Goal: Register for event/course

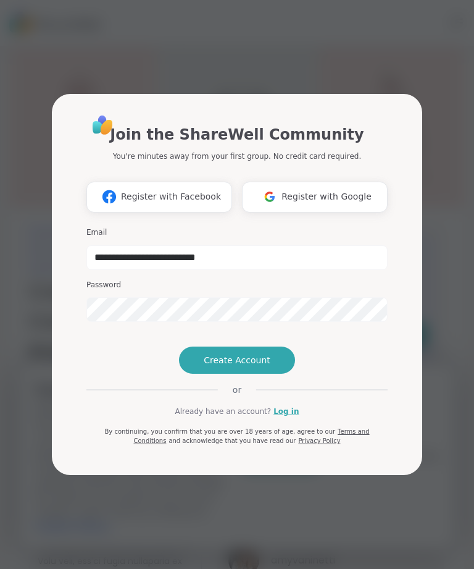
type input "**********"
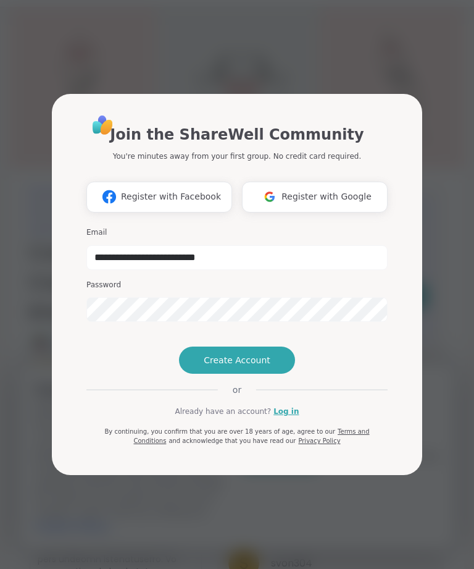
click at [272, 374] on button "Create Account" at bounding box center [237, 359] width 116 height 27
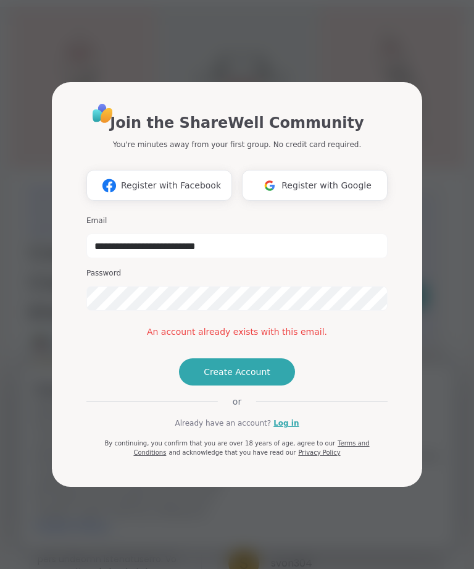
click at [289, 429] on link "Log in" at bounding box center [286, 422] width 25 height 11
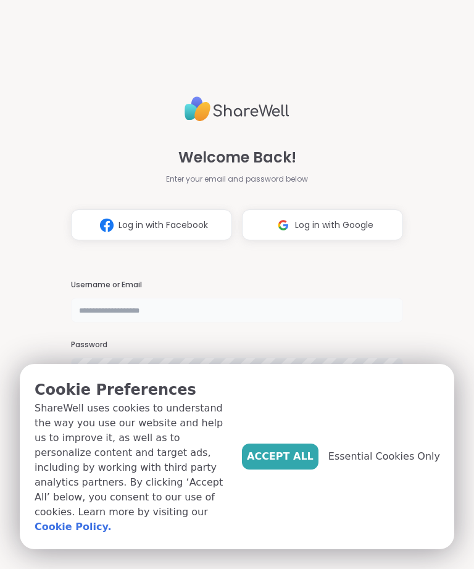
click at [90, 305] on input "text" at bounding box center [237, 310] width 332 height 25
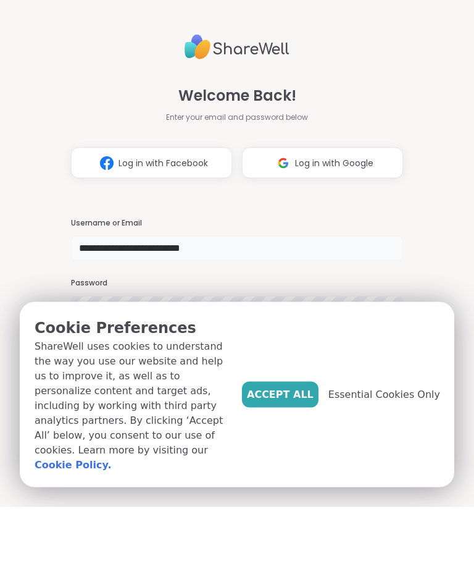
type input "**********"
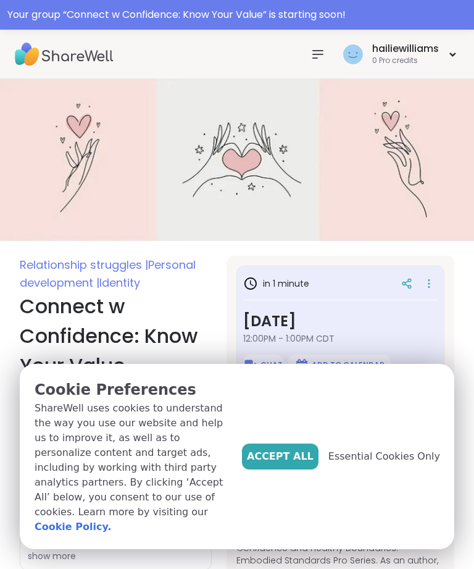
click at [301, 464] on span "Accept All" at bounding box center [280, 456] width 67 height 15
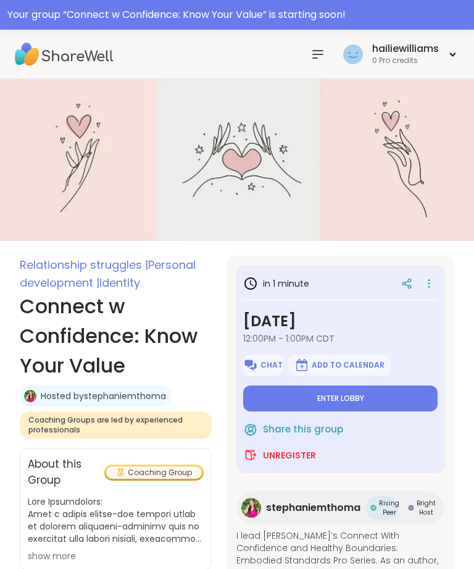
click at [379, 397] on button "Enter lobby" at bounding box center [340, 398] width 195 height 26
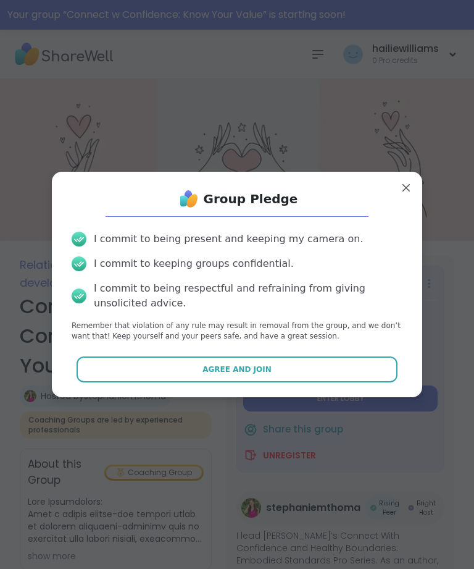
click at [341, 367] on button "Agree and Join" at bounding box center [238, 369] width 322 height 26
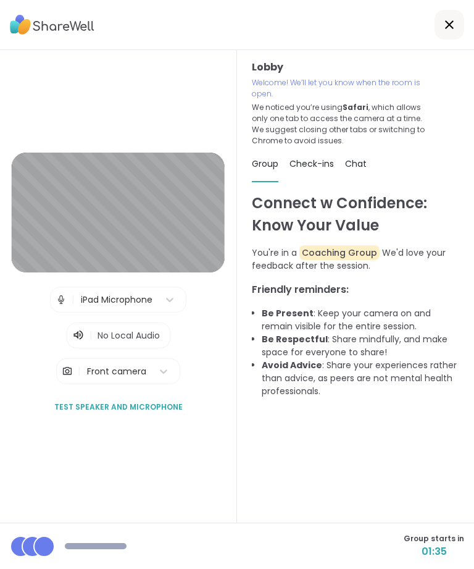
click at [175, 408] on div "Lobby | iPad Microphone | No Local Audio | Front camera Test speaker and microp…" at bounding box center [118, 287] width 213 height 268
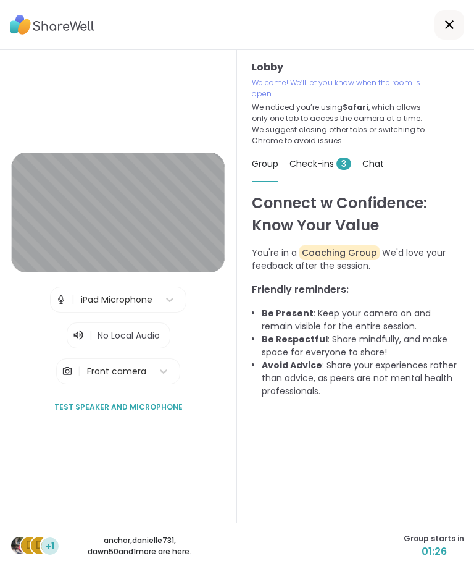
click at [337, 162] on span "3" at bounding box center [344, 163] width 15 height 12
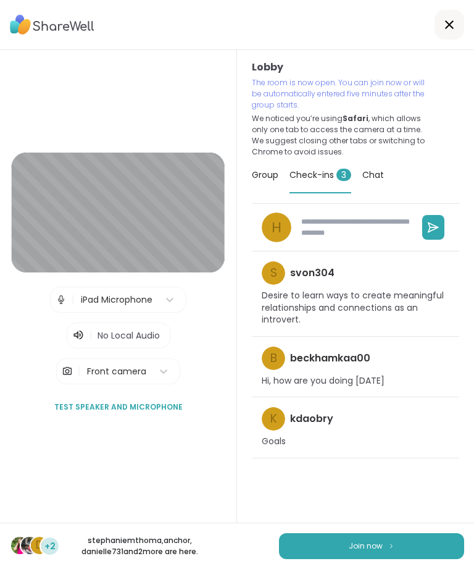
click at [356, 558] on button "Join now" at bounding box center [371, 546] width 185 height 26
type textarea "*"
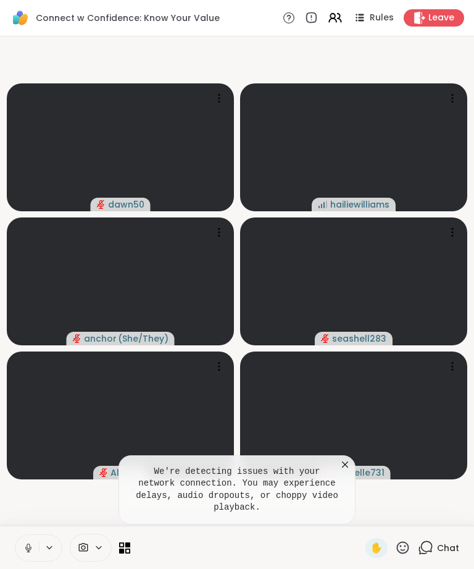
click at [343, 468] on span "danielle731" at bounding box center [360, 472] width 50 height 12
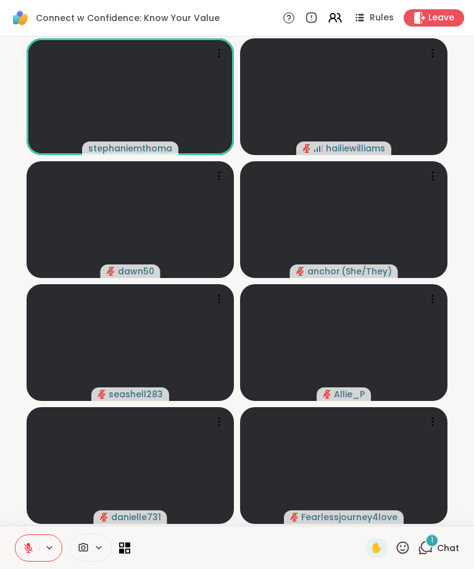
click at [441, 549] on span "Chat" at bounding box center [448, 548] width 22 height 12
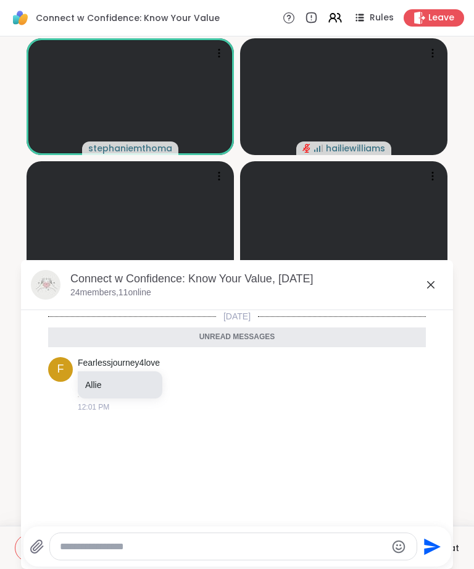
click at [436, 287] on icon at bounding box center [431, 284] width 15 height 15
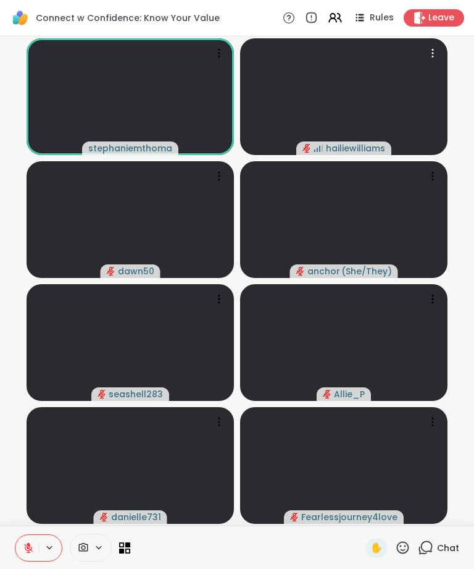
click at [401, 98] on video at bounding box center [343, 96] width 207 height 117
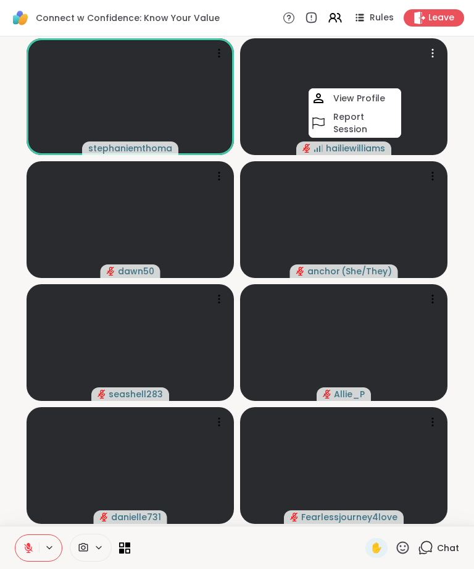
click at [100, 548] on icon at bounding box center [98, 547] width 5 height 2
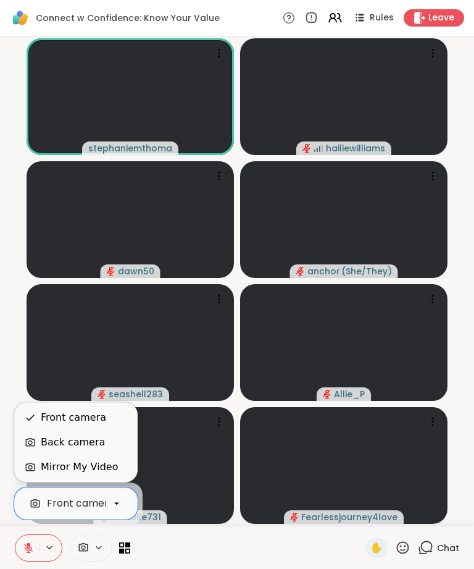
click at [100, 546] on icon at bounding box center [99, 547] width 10 height 10
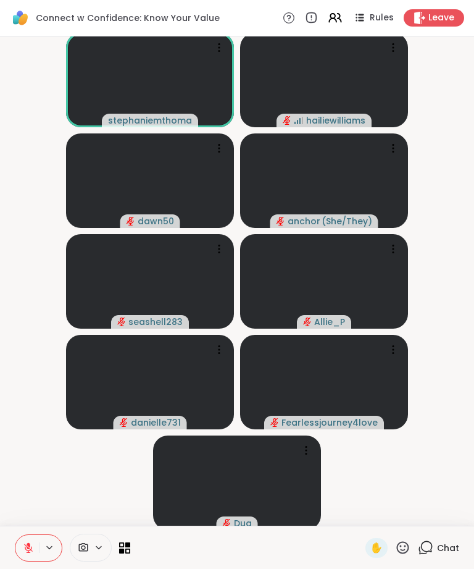
click at [127, 548] on icon at bounding box center [124, 547] width 11 height 11
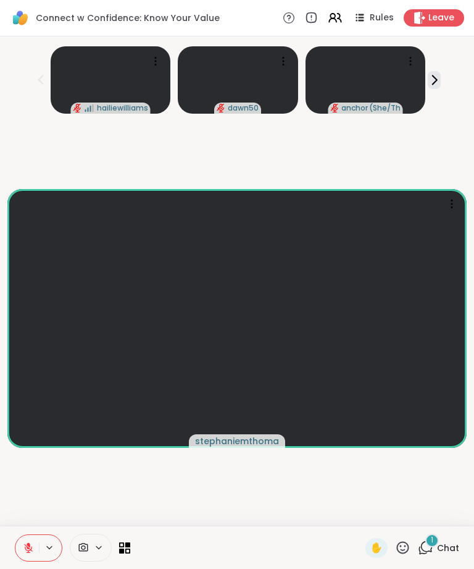
click at [440, 549] on span "Chat" at bounding box center [448, 548] width 22 height 12
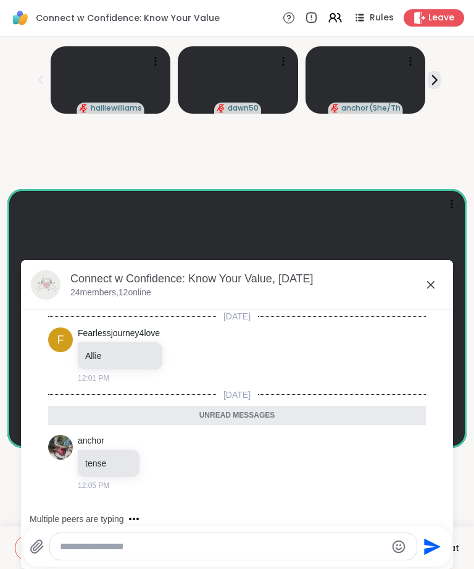
click at [130, 541] on textarea "Type your message" at bounding box center [223, 546] width 327 height 12
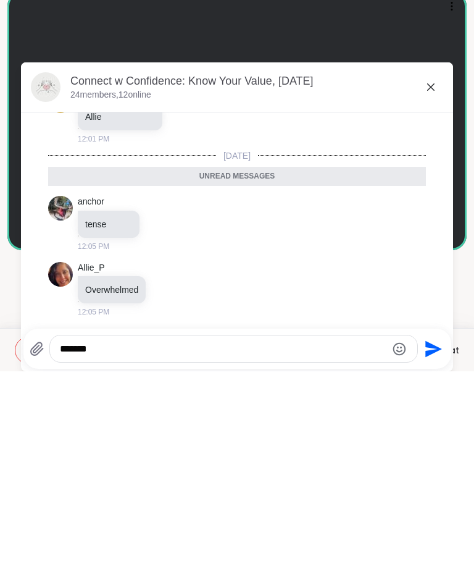
scroll to position [12, 0]
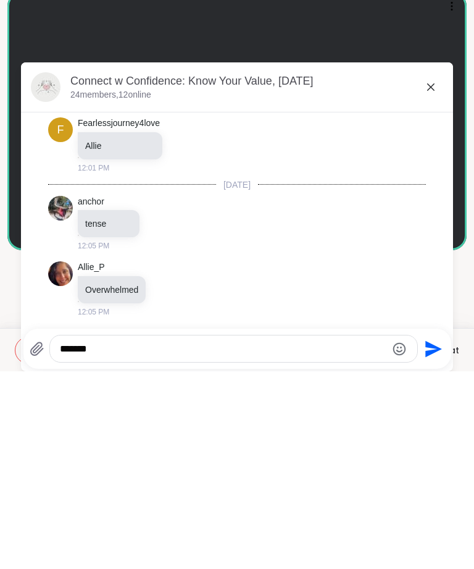
type textarea "*******"
click at [435, 538] on icon "Send" at bounding box center [433, 546] width 17 height 17
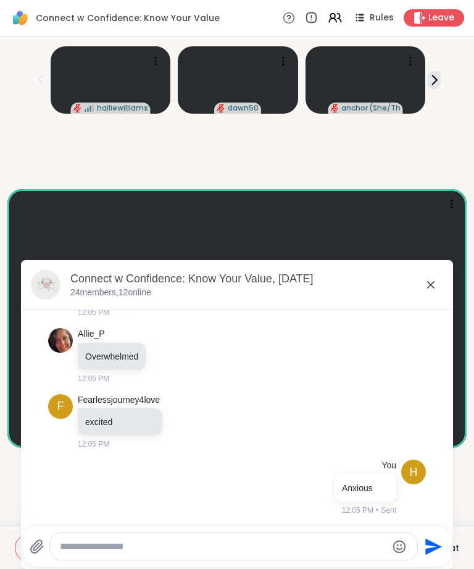
click at [424, 288] on icon at bounding box center [431, 284] width 15 height 15
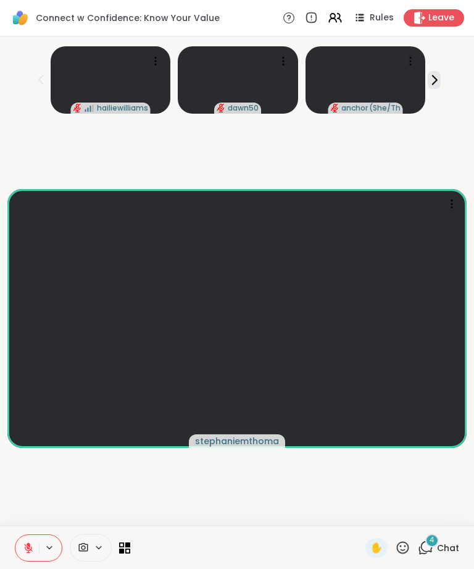
click at [438, 551] on span "Chat" at bounding box center [448, 548] width 22 height 12
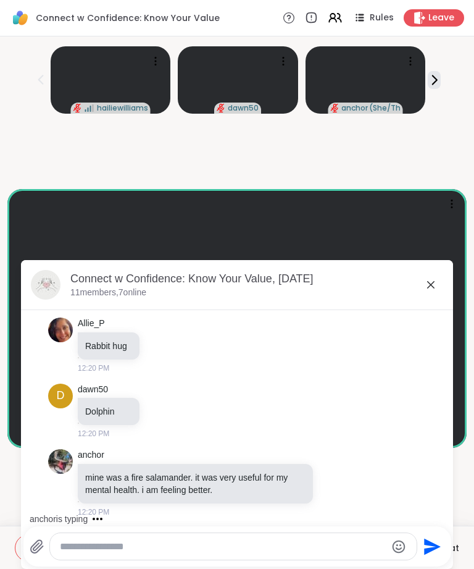
scroll to position [483, 0]
click at [432, 290] on icon at bounding box center [431, 284] width 15 height 15
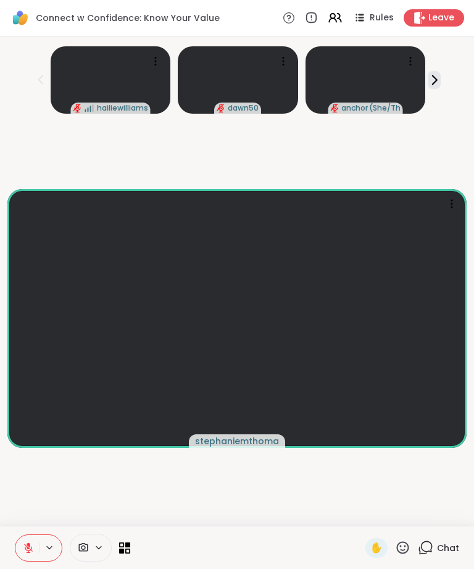
click at [134, 545] on div "✋ Chat" at bounding box center [237, 547] width 474 height 43
click at [128, 547] on icon at bounding box center [124, 547] width 11 height 11
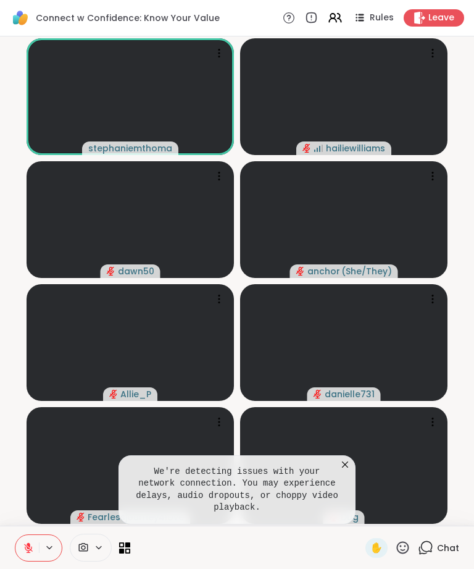
click at [347, 467] on icon at bounding box center [345, 464] width 12 height 12
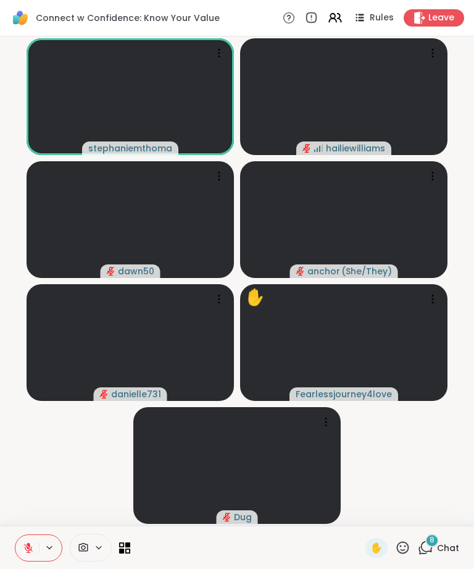
click at [117, 564] on div "✋ 8 Chat" at bounding box center [237, 547] width 474 height 43
click at [126, 549] on icon at bounding box center [127, 550] width 5 height 5
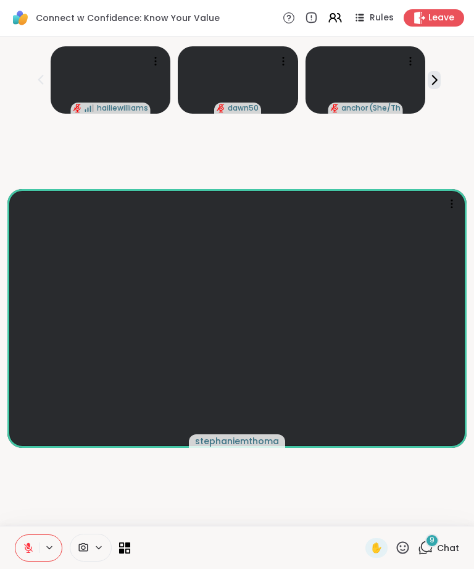
click at [434, 541] on span "9" at bounding box center [432, 540] width 5 height 10
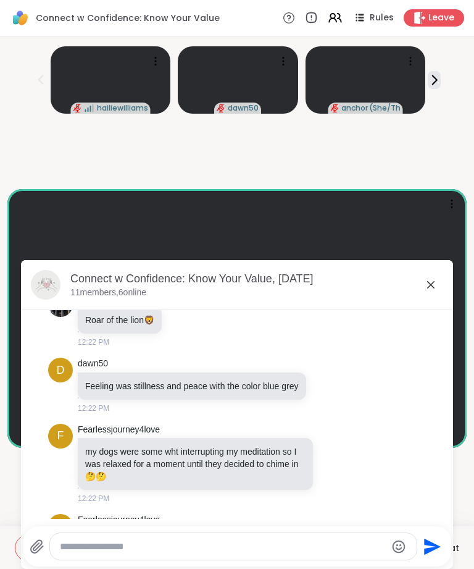
scroll to position [745, 0]
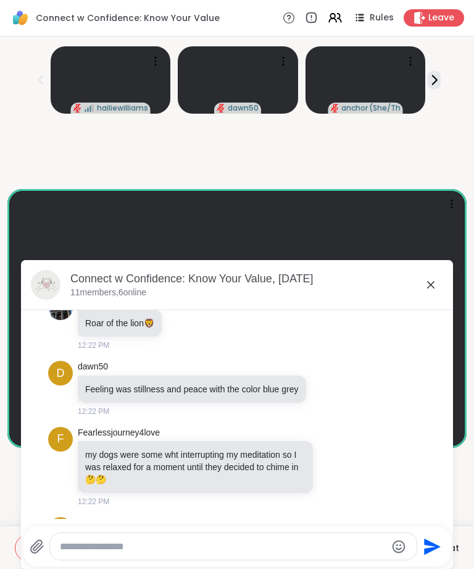
click at [435, 283] on icon at bounding box center [431, 284] width 15 height 15
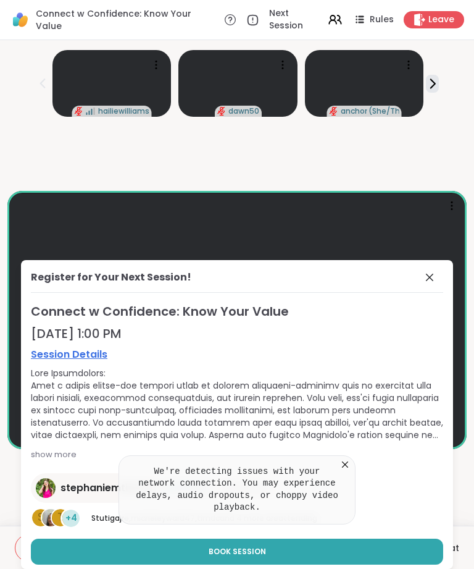
click at [411, 279] on div "Register for Your Next Session!" at bounding box center [237, 281] width 413 height 23
click at [438, 276] on span at bounding box center [430, 277] width 17 height 15
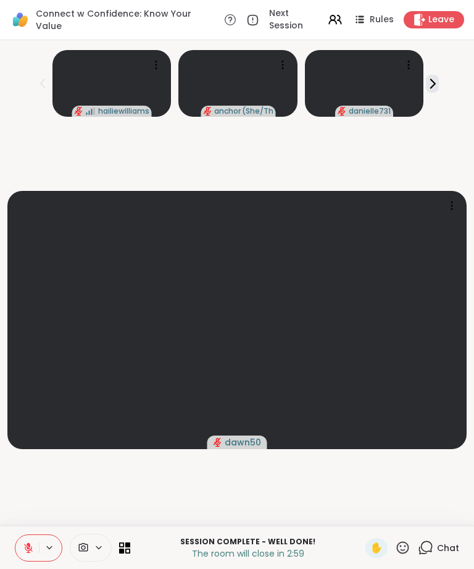
click at [447, 20] on span "Leave" at bounding box center [442, 20] width 26 height 12
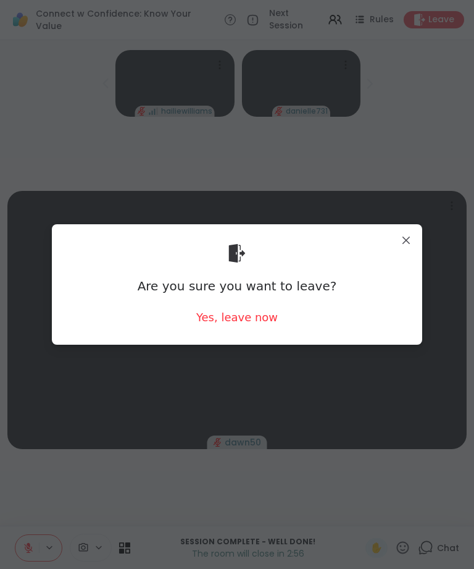
click at [246, 324] on div "Yes, leave now" at bounding box center [237, 316] width 82 height 15
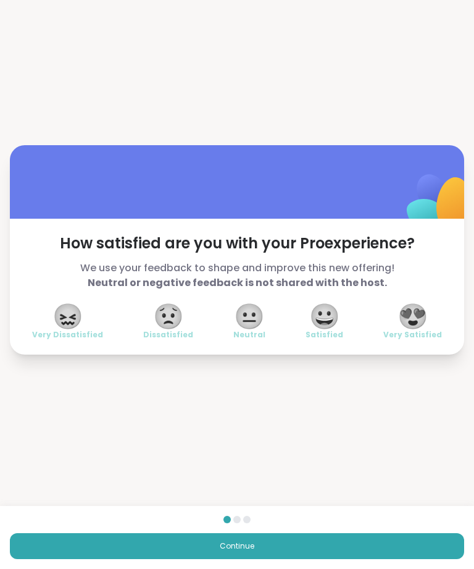
click at [301, 551] on button "Continue" at bounding box center [237, 546] width 455 height 26
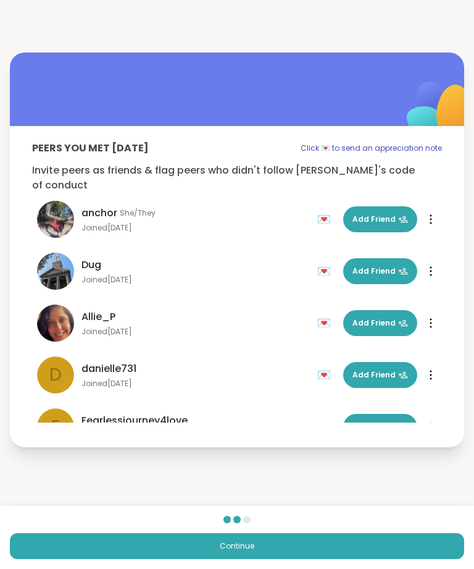
scroll to position [-10, 0]
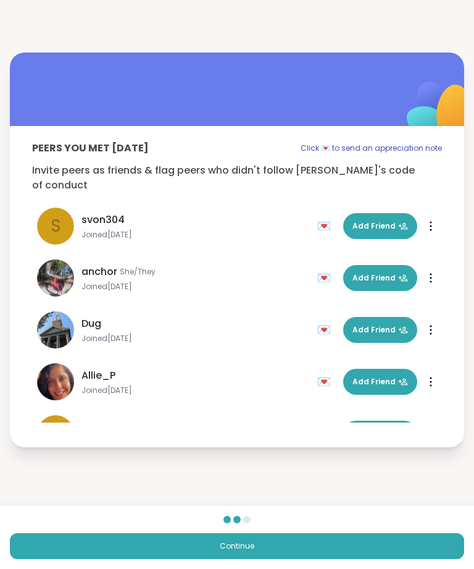
click at [309, 552] on button "Continue" at bounding box center [237, 546] width 455 height 26
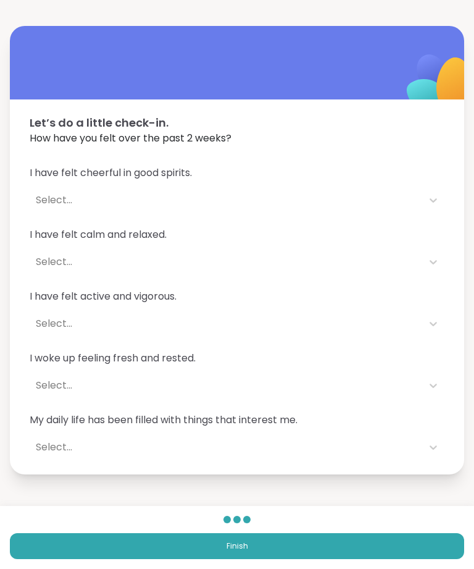
click at [315, 543] on button "Finish" at bounding box center [237, 546] width 455 height 26
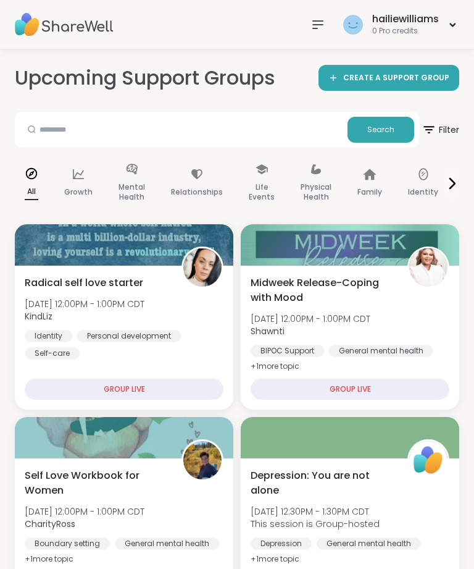
click at [437, 133] on span "Filter" at bounding box center [441, 130] width 38 height 30
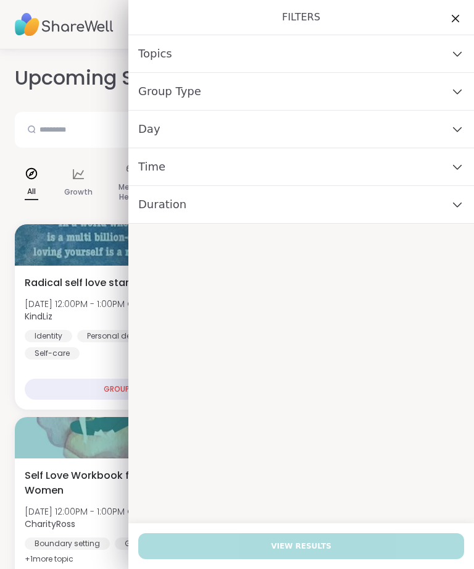
click at [438, 130] on div "Day" at bounding box center [301, 130] width 346 height 38
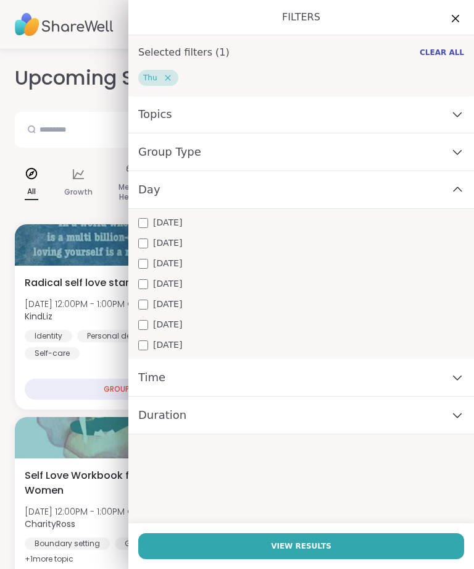
click at [350, 545] on button "View Results" at bounding box center [301, 546] width 326 height 26
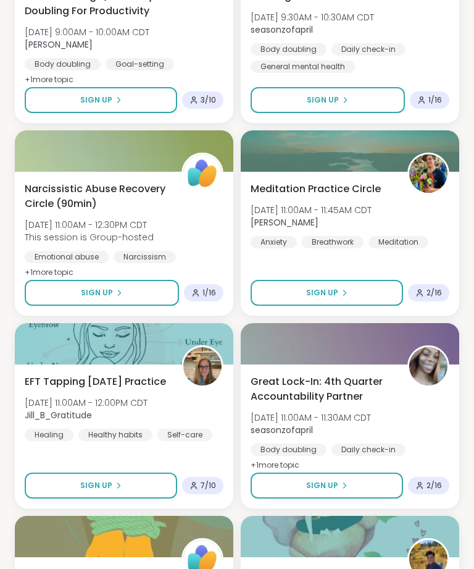
scroll to position [891, 0]
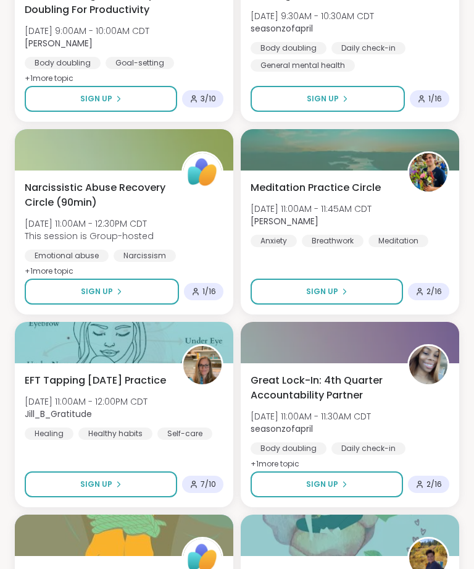
click at [48, 302] on button "Sign Up" at bounding box center [102, 292] width 154 height 26
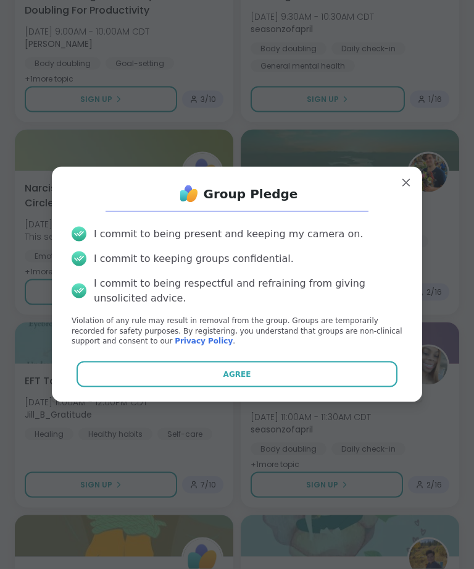
scroll to position [892, 0]
click at [124, 382] on button "Agree" at bounding box center [238, 374] width 322 height 26
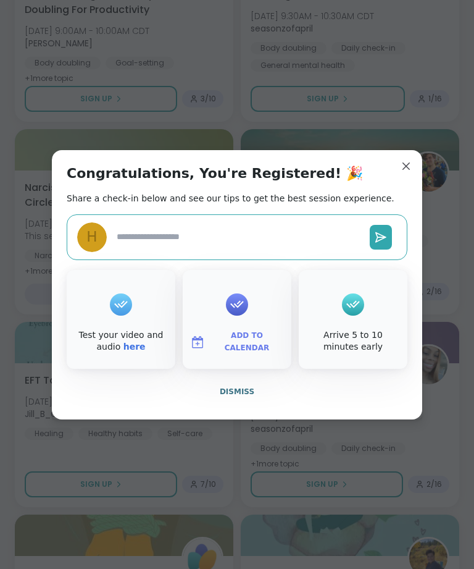
type textarea "*"
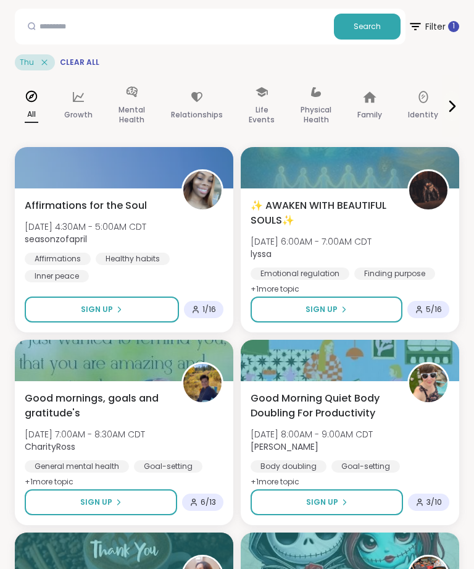
scroll to position [0, 0]
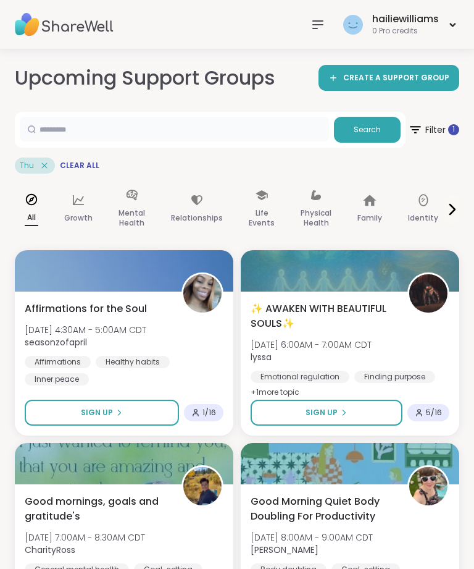
click at [231, 128] on input "text" at bounding box center [174, 129] width 309 height 25
click at [370, 127] on span "Search" at bounding box center [367, 129] width 27 height 11
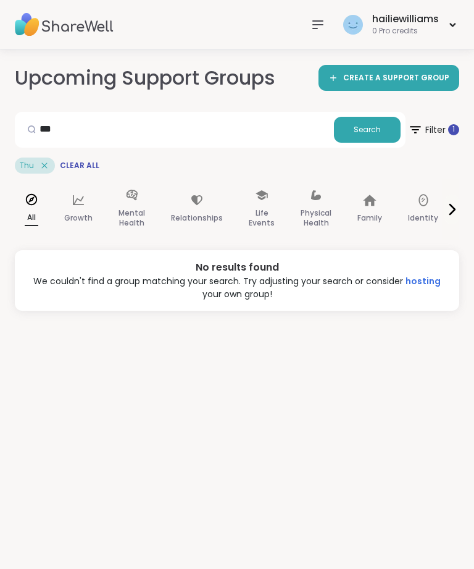
click at [448, 211] on icon at bounding box center [452, 209] width 15 height 15
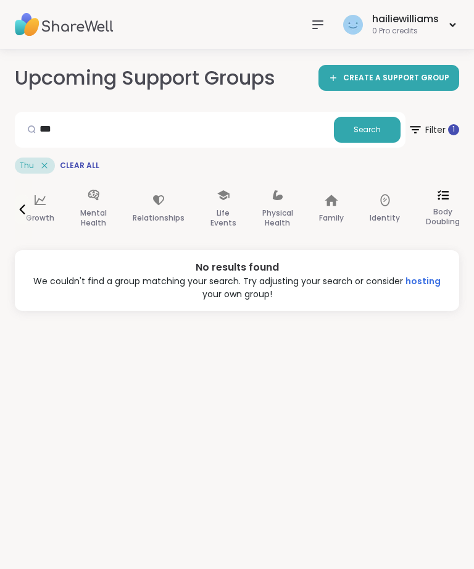
click at [457, 206] on div "Body Doubling" at bounding box center [443, 209] width 54 height 62
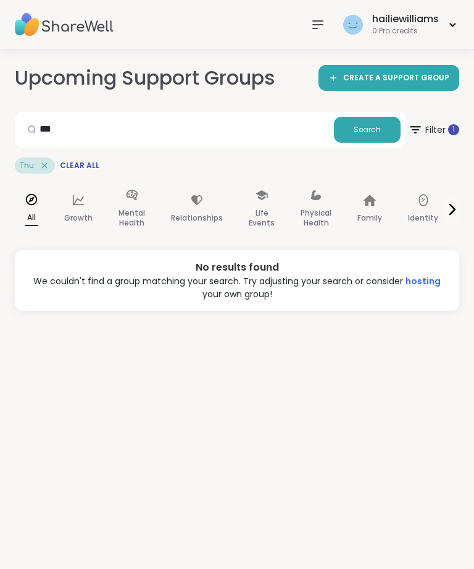
click at [34, 167] on div "Thu" at bounding box center [35, 165] width 40 height 16
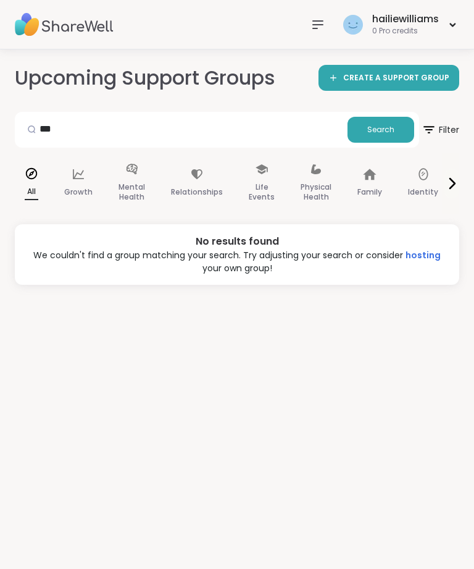
click at [362, 135] on button "Search" at bounding box center [381, 130] width 67 height 26
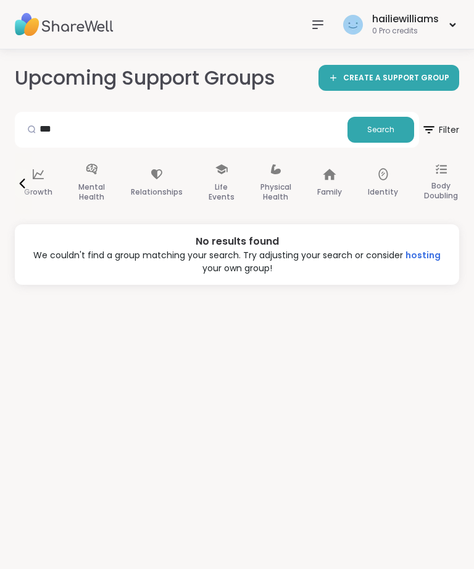
click at [321, 181] on div "Family" at bounding box center [330, 184] width 44 height 62
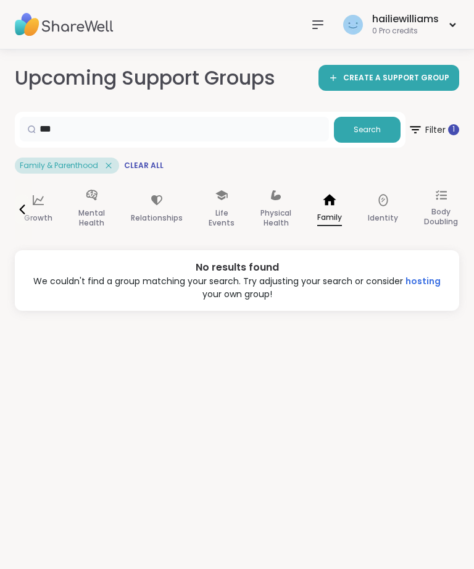
click at [307, 126] on input "***" at bounding box center [174, 129] width 309 height 25
type input "*"
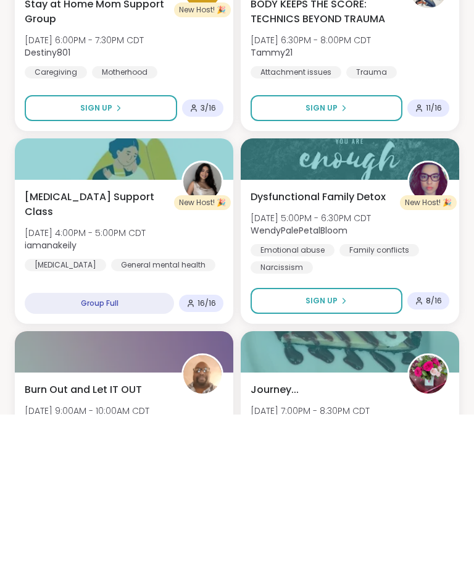
scroll to position [151, 0]
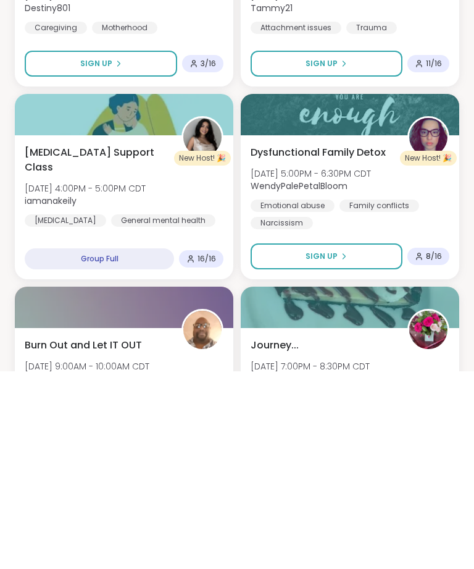
click at [377, 441] on button "Sign Up" at bounding box center [327, 454] width 152 height 26
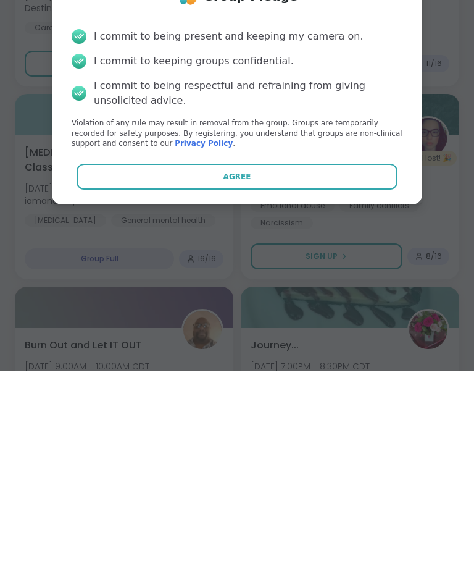
scroll to position [350, 0]
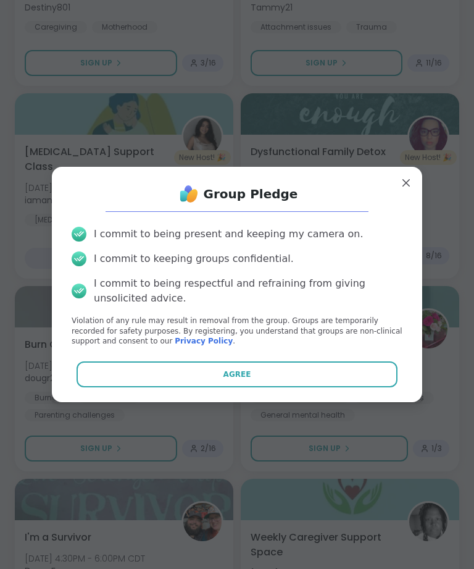
click at [341, 387] on button "Agree" at bounding box center [238, 374] width 322 height 26
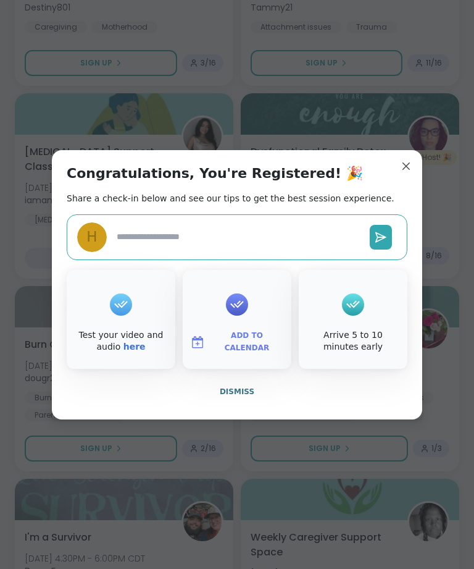
click at [253, 404] on button "Dismiss" at bounding box center [237, 392] width 341 height 26
type textarea "*"
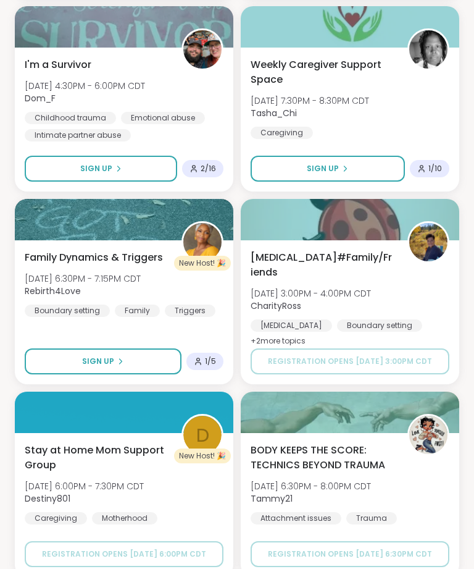
scroll to position [826, 0]
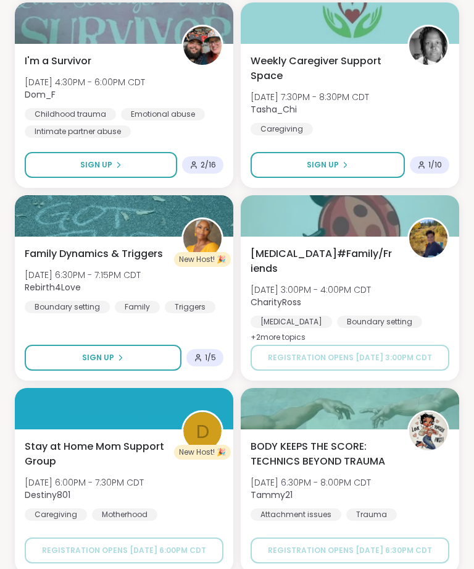
click at [429, 322] on div "[MEDICAL_DATA] Boundary setting Family" at bounding box center [350, 331] width 199 height 30
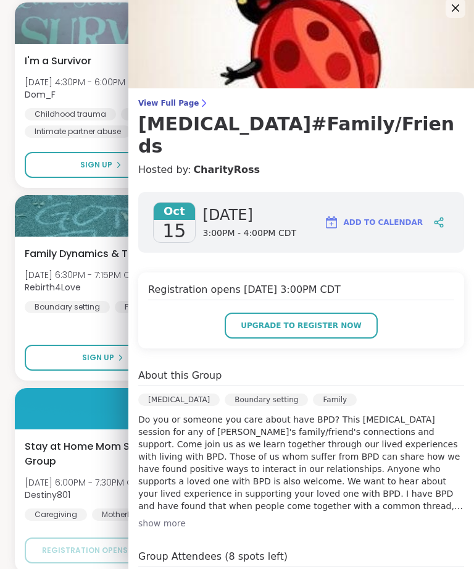
scroll to position [10, 0]
click at [403, 219] on span "Add to Calendar" at bounding box center [383, 222] width 79 height 11
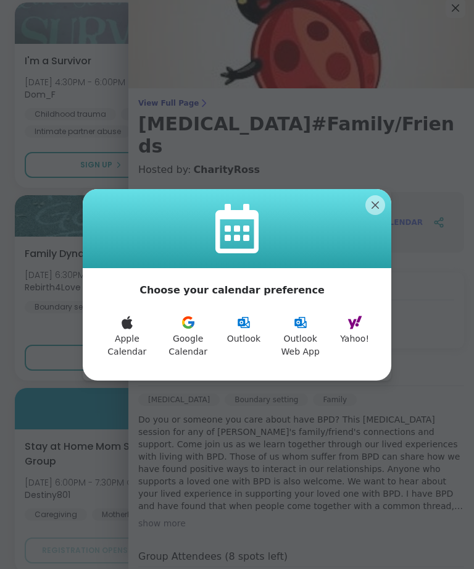
click at [362, 238] on div at bounding box center [237, 228] width 309 height 79
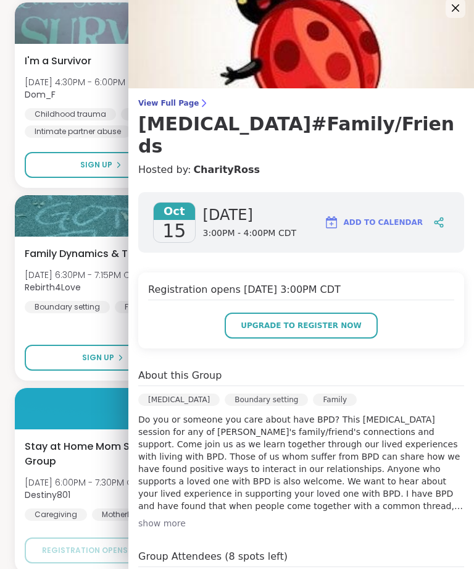
click at [458, 12] on icon at bounding box center [455, 8] width 15 height 15
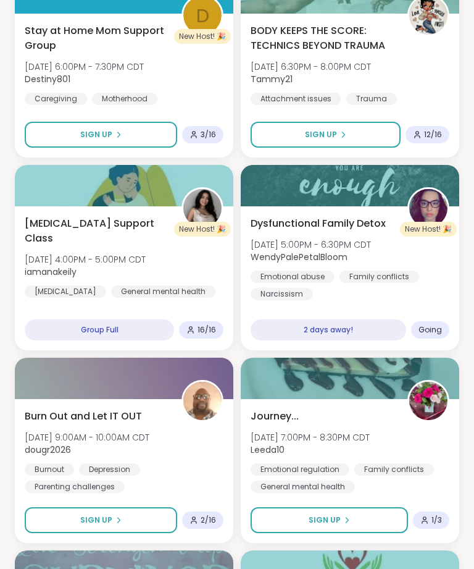
scroll to position [0, 0]
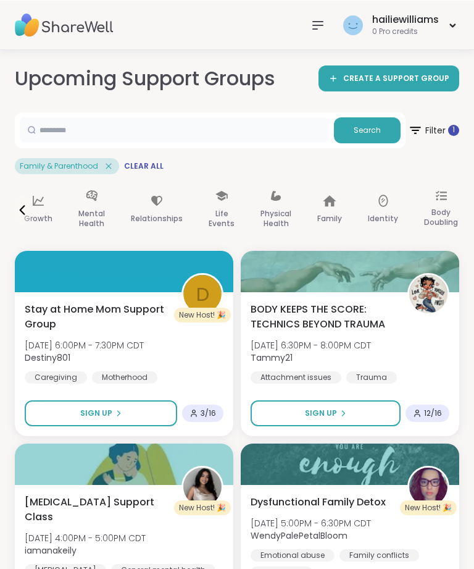
click at [224, 137] on input "text" at bounding box center [174, 129] width 309 height 25
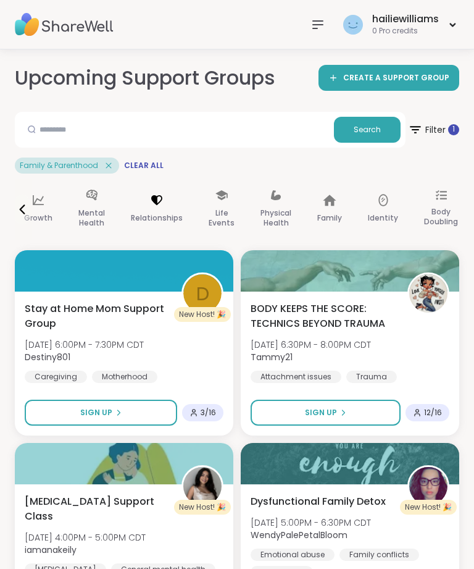
click at [121, 180] on div "Relationships" at bounding box center [157, 209] width 72 height 62
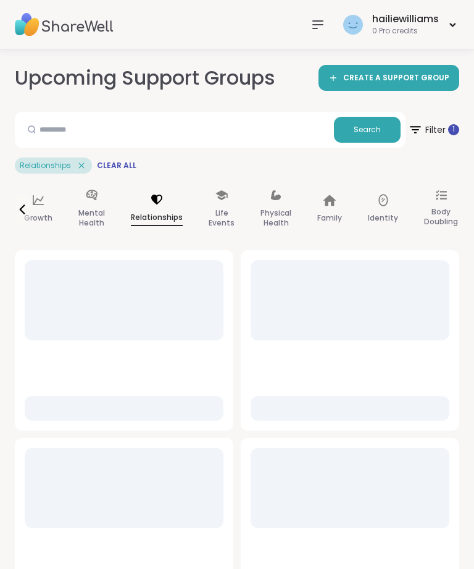
click at [103, 166] on span "Clear All" at bounding box center [117, 166] width 40 height 10
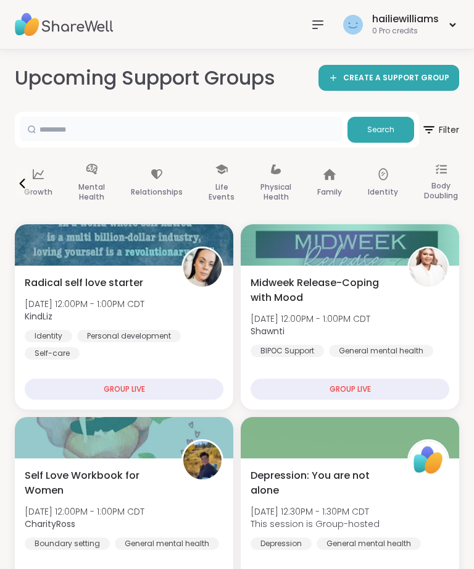
click at [60, 134] on input "text" at bounding box center [181, 129] width 323 height 25
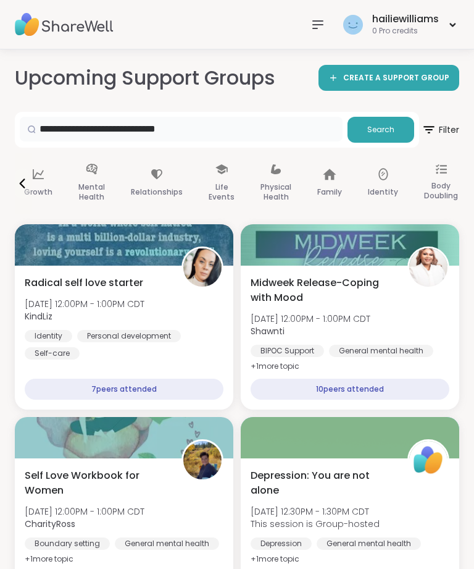
type input "**********"
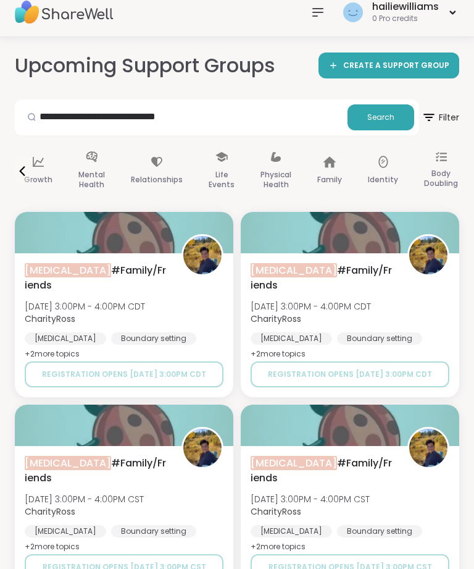
scroll to position [12, 0]
click at [332, 338] on div "[MEDICAL_DATA]" at bounding box center [292, 338] width 82 height 12
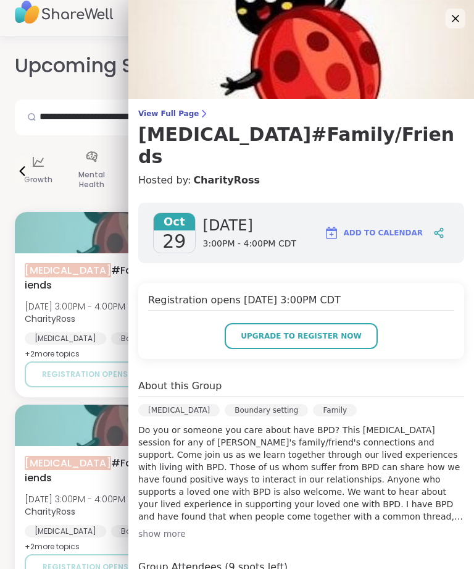
click at [220, 411] on div "[MEDICAL_DATA]" at bounding box center [179, 410] width 82 height 12
click at [220, 408] on div "[MEDICAL_DATA]" at bounding box center [179, 410] width 82 height 12
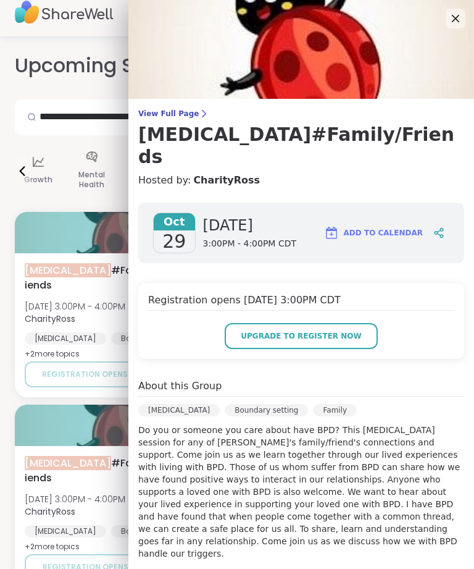
scroll to position [1, 0]
